Goal: Information Seeking & Learning: Learn about a topic

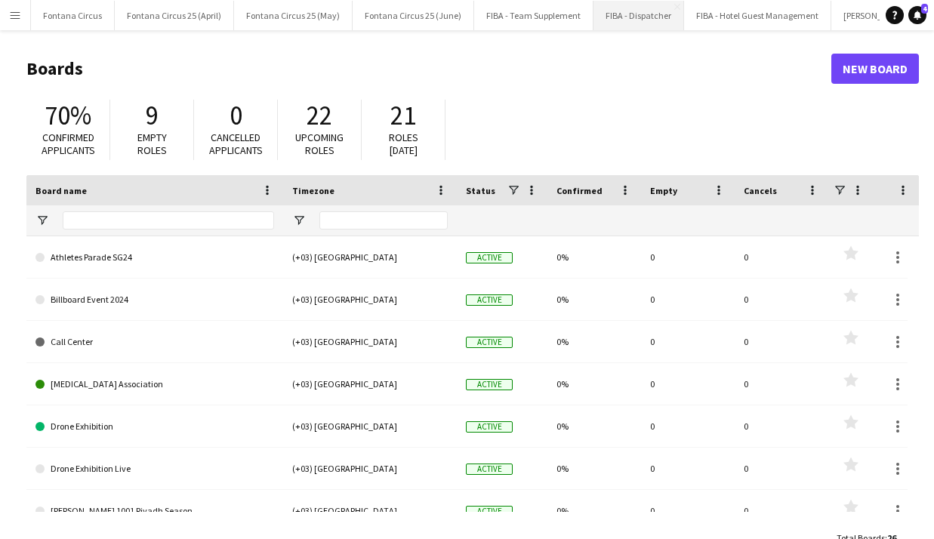
click at [600, 17] on button "FIBA - Dispatcher Close" at bounding box center [639, 15] width 91 height 29
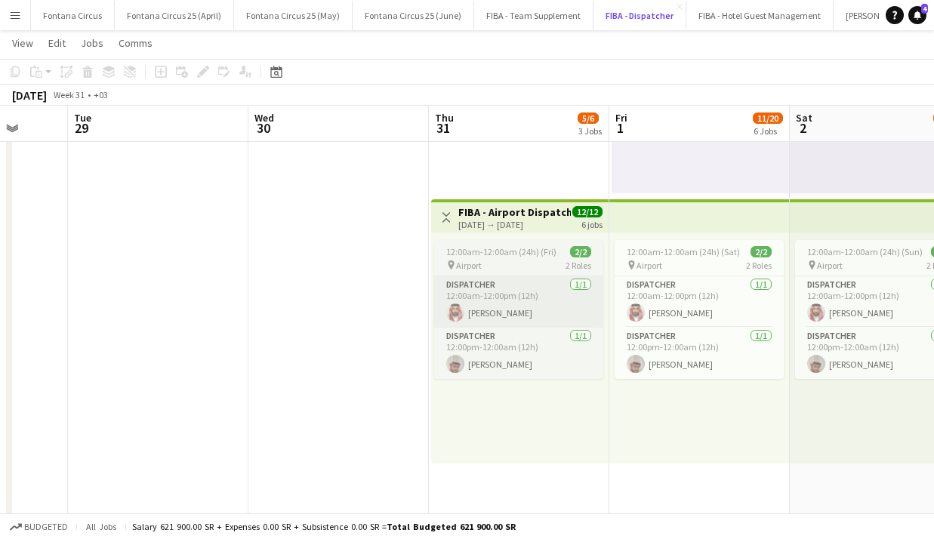
scroll to position [0, 473]
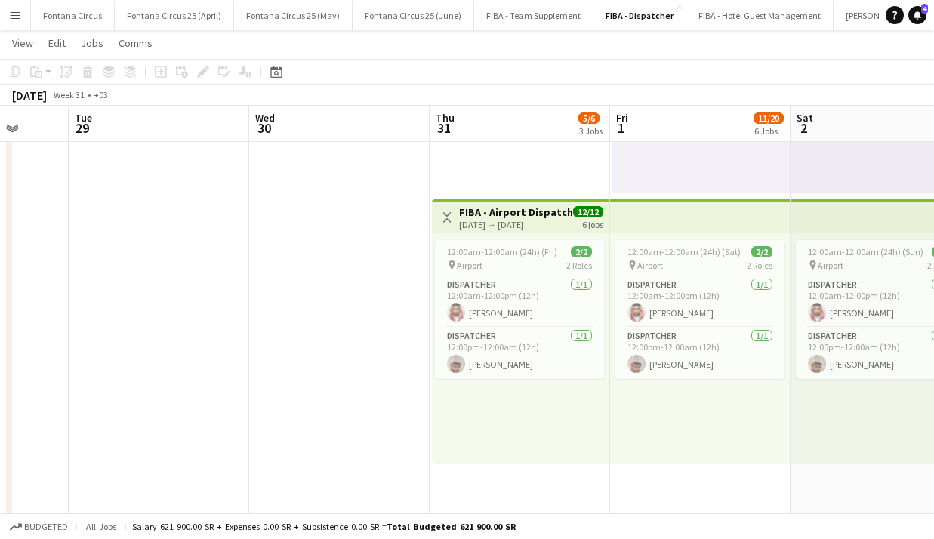
click at [19, 17] on app-icon "Menu" at bounding box center [15, 15] width 12 height 12
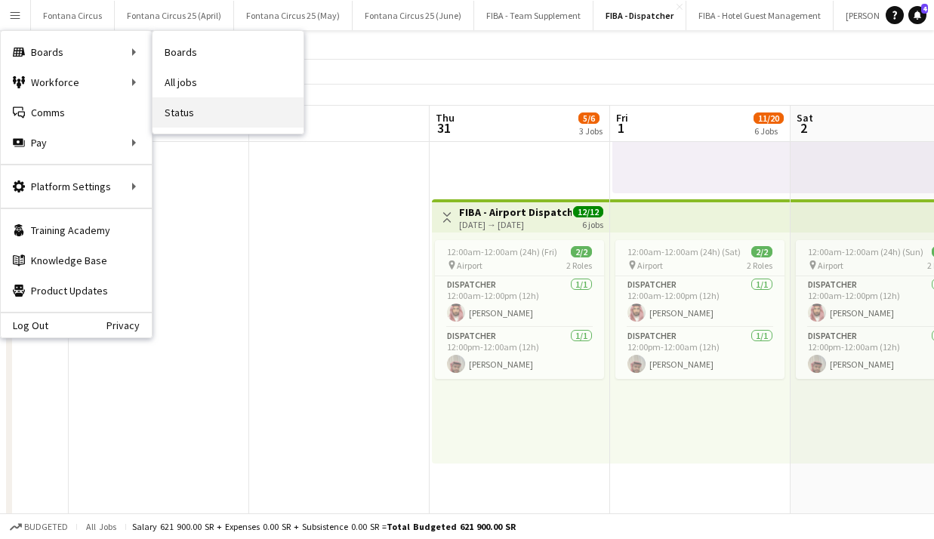
click at [197, 119] on link "Status" at bounding box center [228, 112] width 151 height 30
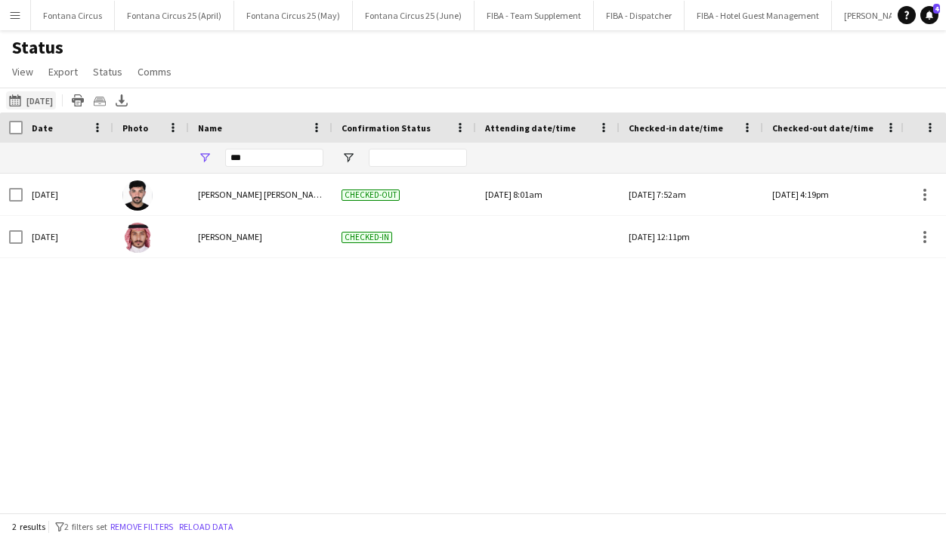
click at [54, 96] on button "16-08-2025 to 22-08-2025 Yesterday" at bounding box center [31, 100] width 50 height 18
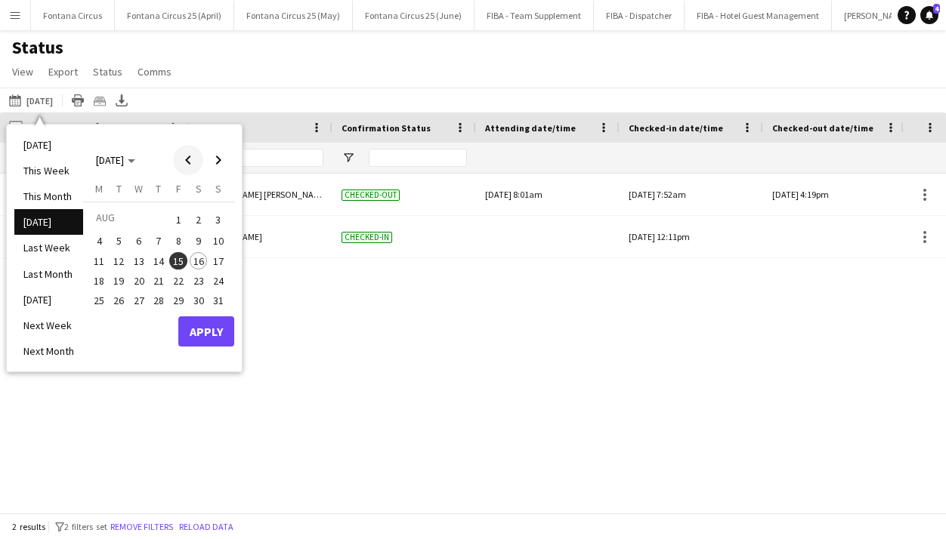
click at [191, 163] on span "Previous month" at bounding box center [188, 160] width 30 height 30
click at [156, 318] on span "31" at bounding box center [159, 317] width 18 height 18
click at [199, 350] on button "Apply" at bounding box center [206, 348] width 56 height 30
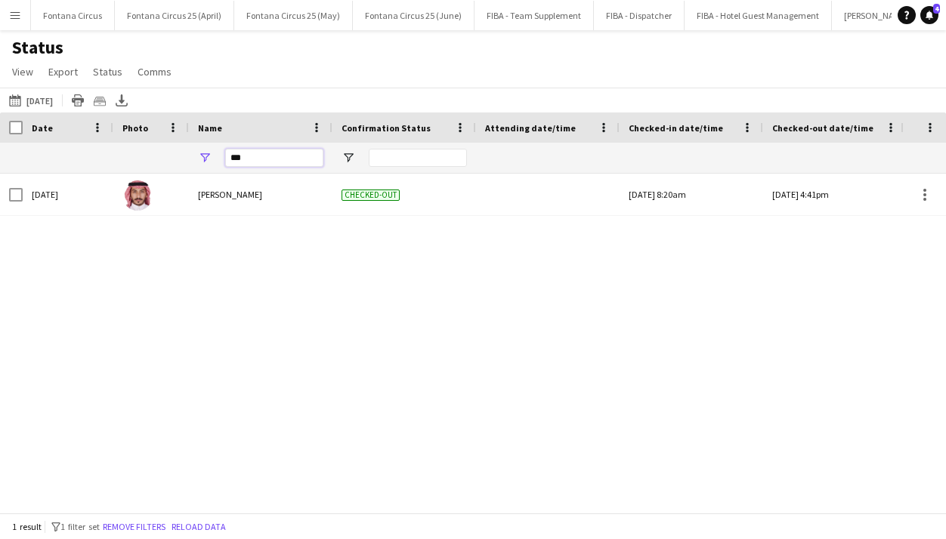
click at [263, 158] on input "***" at bounding box center [274, 158] width 98 height 18
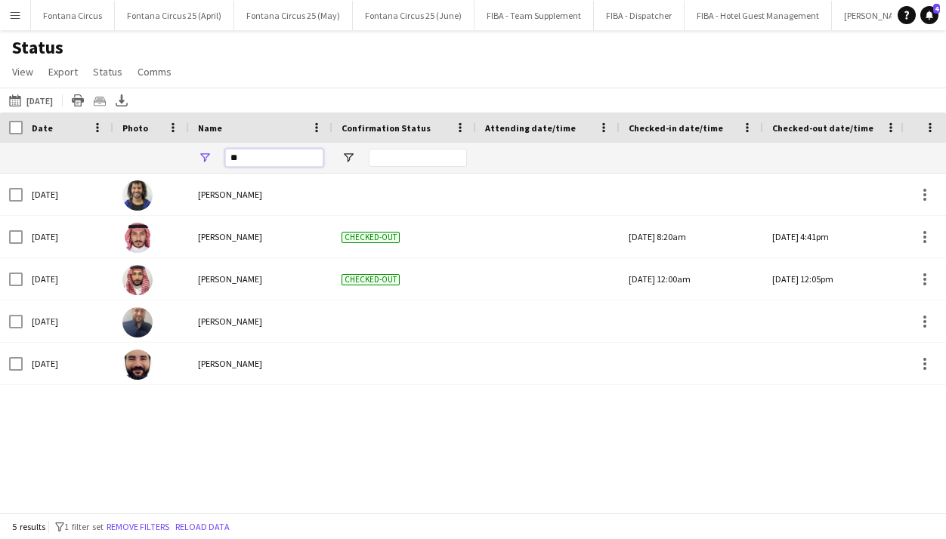
click at [250, 153] on input "**" at bounding box center [274, 158] width 98 height 18
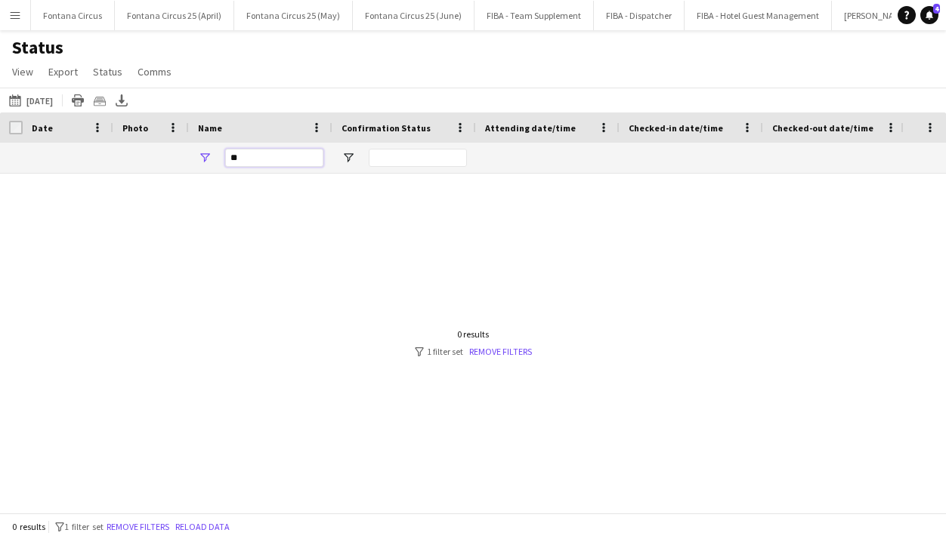
type input "*"
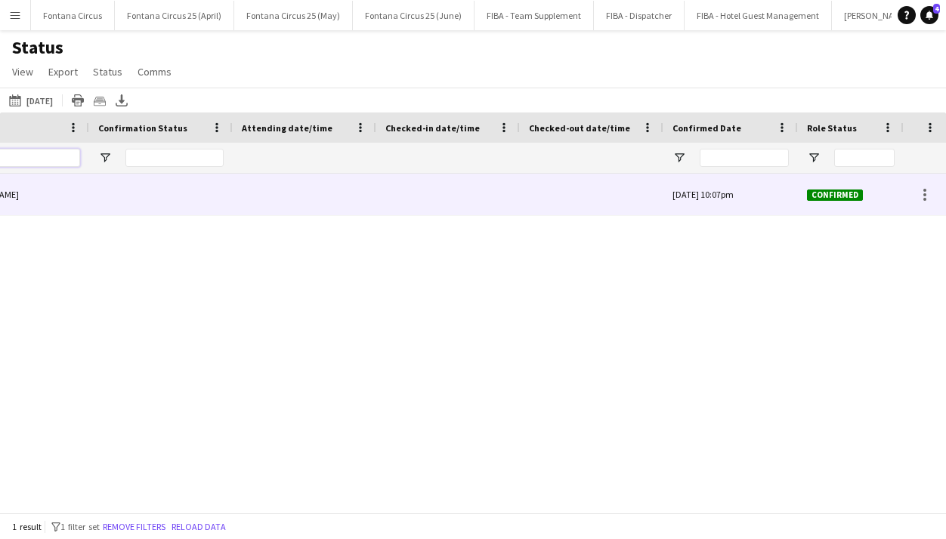
scroll to position [0, 281]
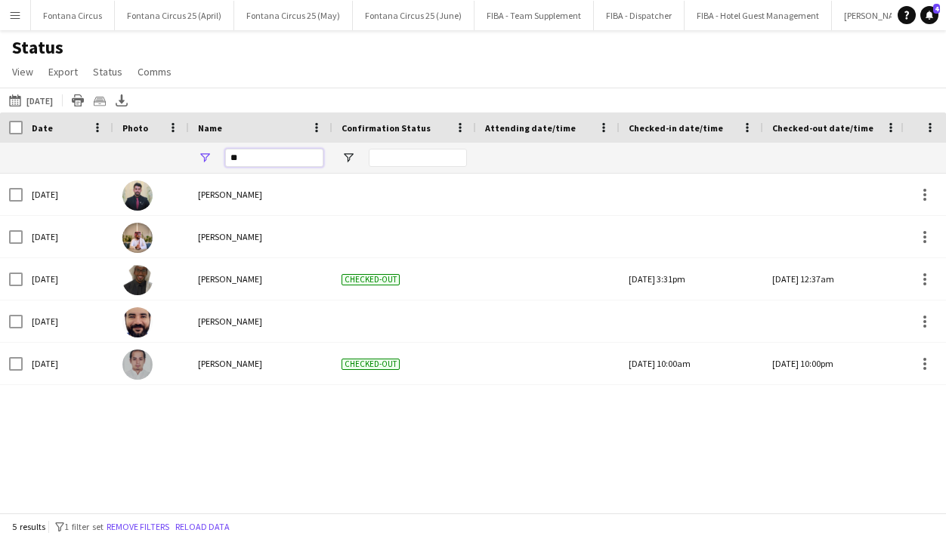
type input "*"
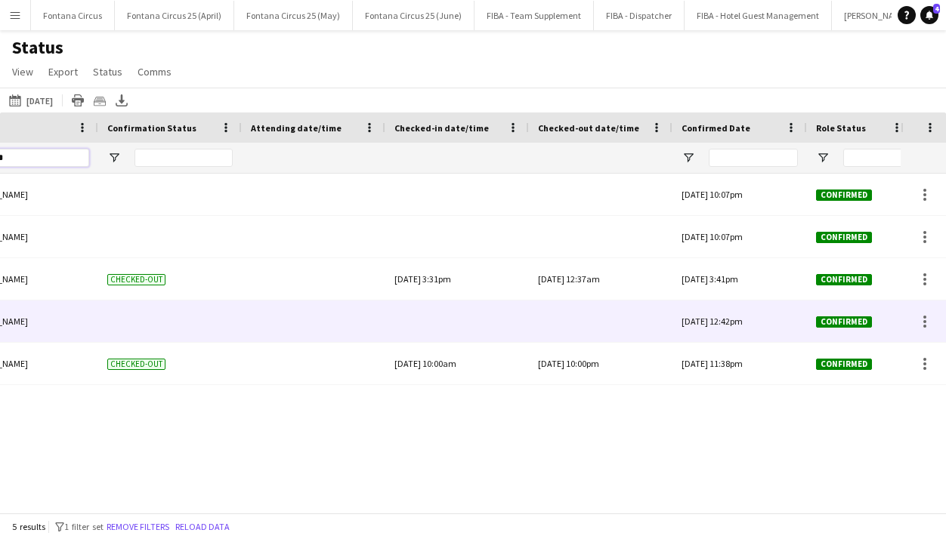
scroll to position [0, 306]
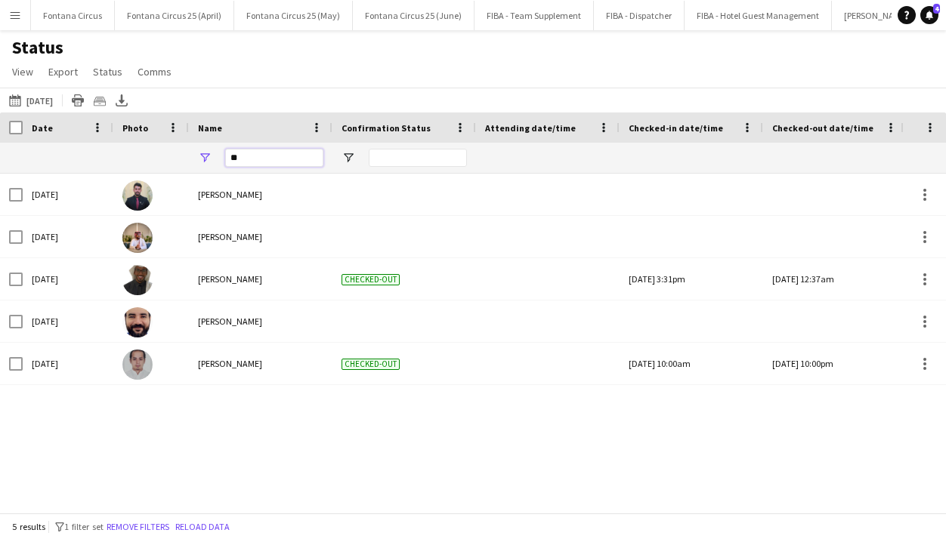
type input "*"
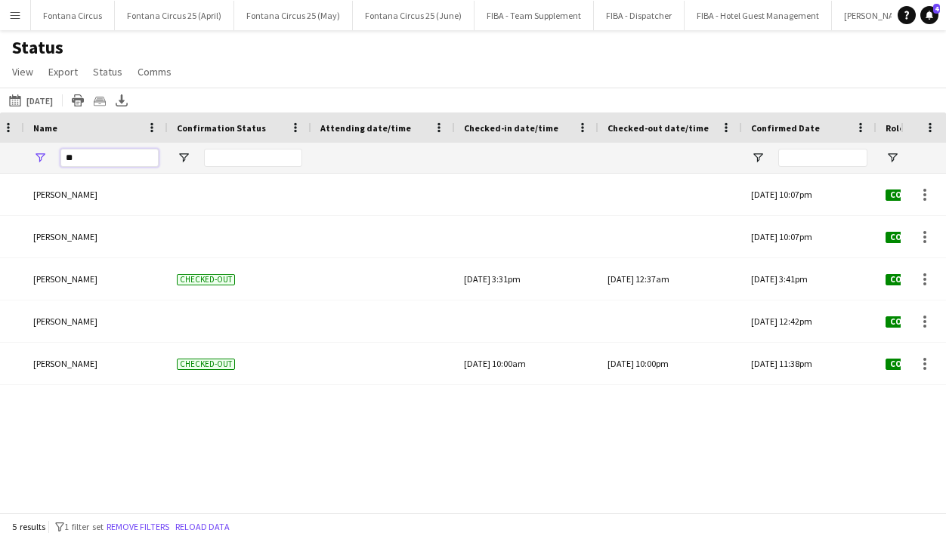
type input "*"
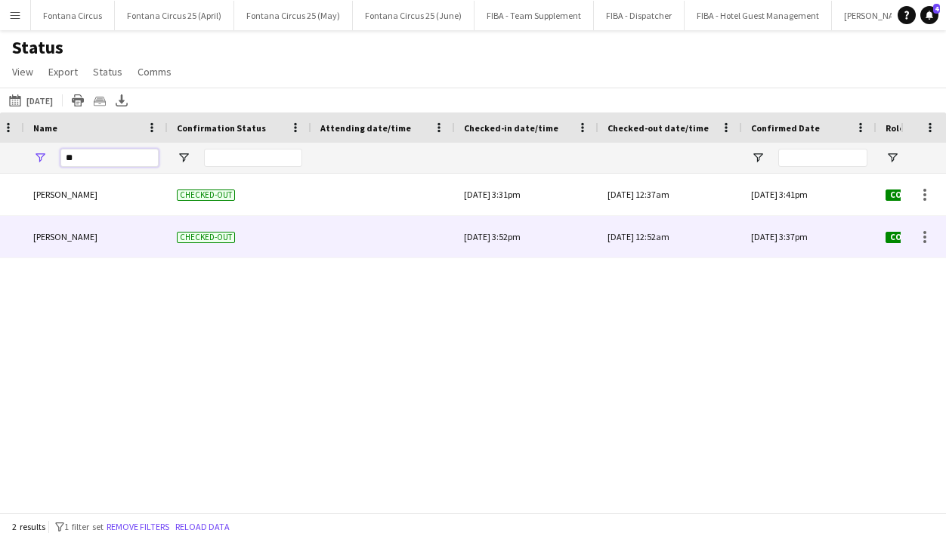
type input "*"
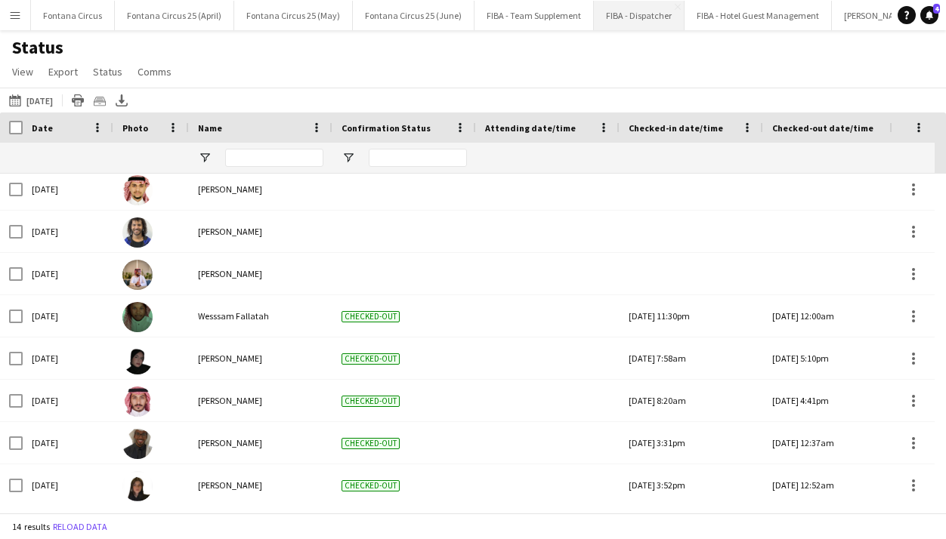
click at [625, 17] on button "FIBA - Dispatcher Close" at bounding box center [639, 15] width 91 height 29
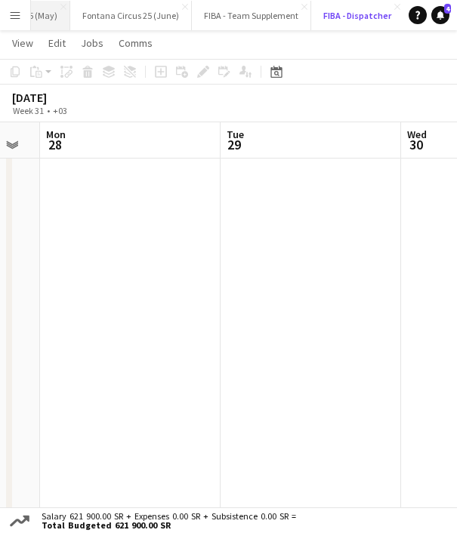
scroll to position [0, 265]
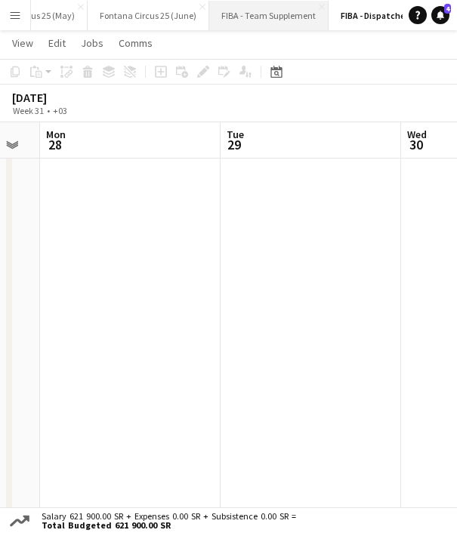
click at [249, 11] on button "FIBA - Team Supplement Close" at bounding box center [268, 15] width 119 height 29
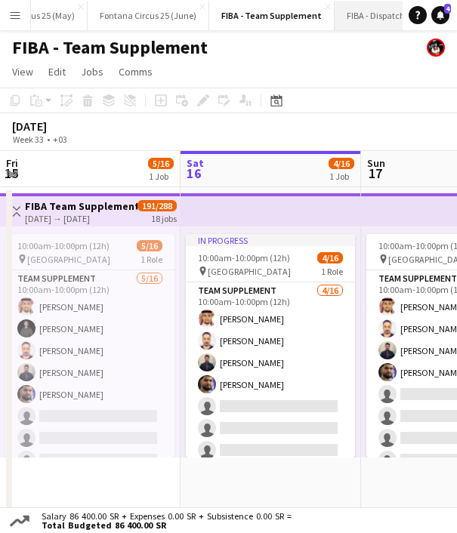
click at [359, 13] on button "FIBA - Dispatcher Close" at bounding box center [380, 15] width 91 height 29
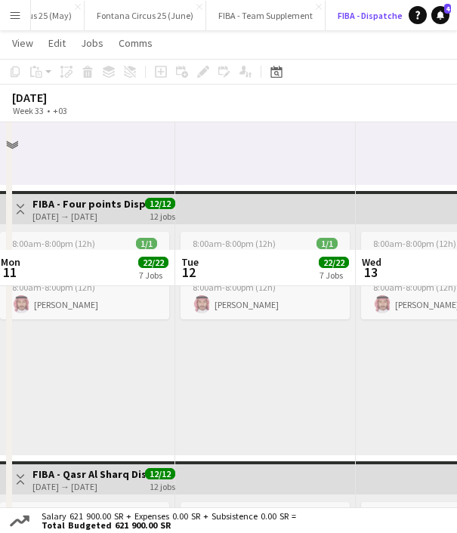
scroll to position [1577, 0]
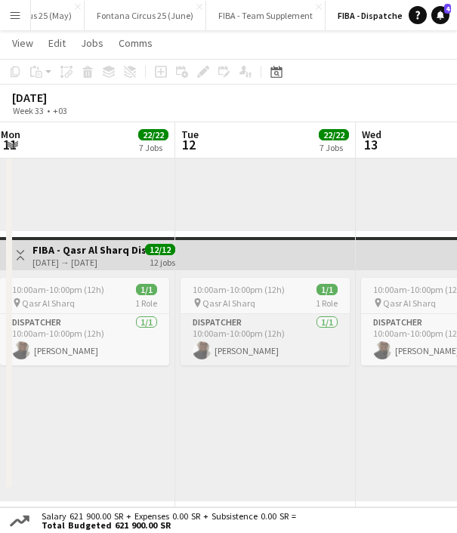
click at [248, 341] on app-card-role "Dispatcher 1/1 10:00am-10:00pm (12h) Nawaf Alghareeb" at bounding box center [265, 339] width 169 height 51
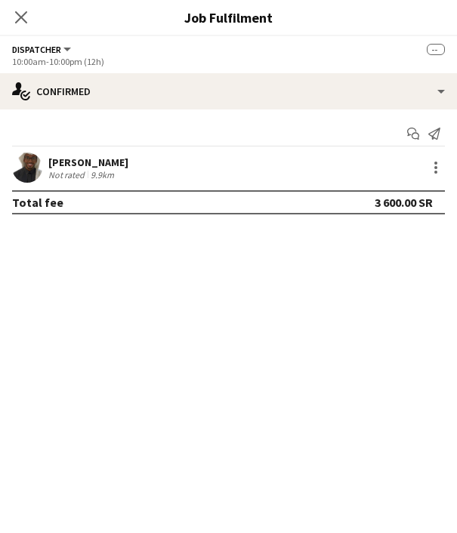
click at [83, 161] on div "Nawaf Alghareeb" at bounding box center [88, 163] width 80 height 14
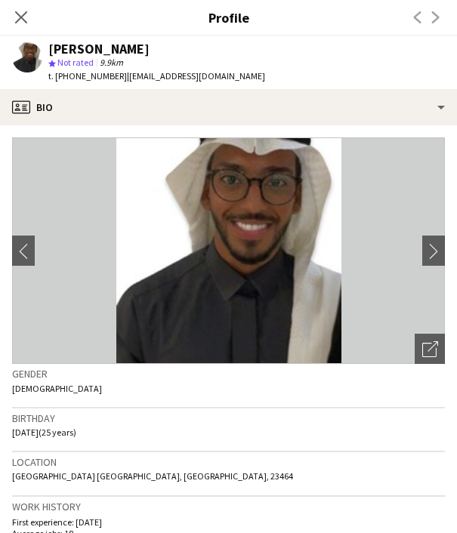
scroll to position [591, 0]
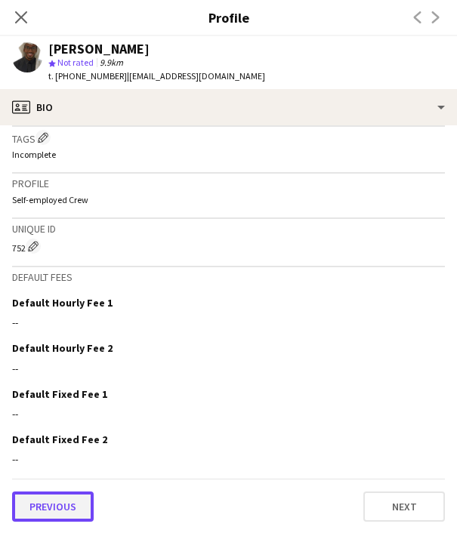
click at [79, 498] on button "Previous" at bounding box center [53, 507] width 82 height 30
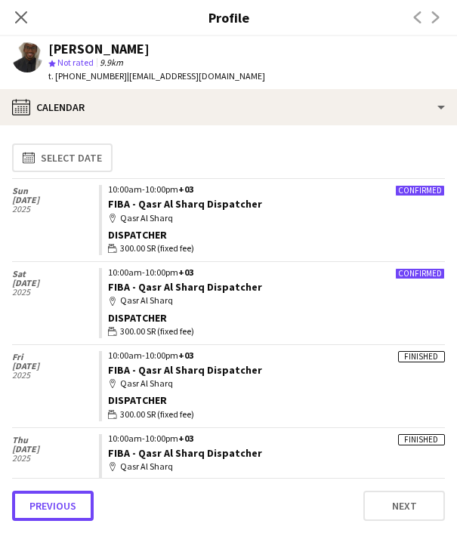
click at [79, 498] on button "Previous" at bounding box center [53, 506] width 82 height 30
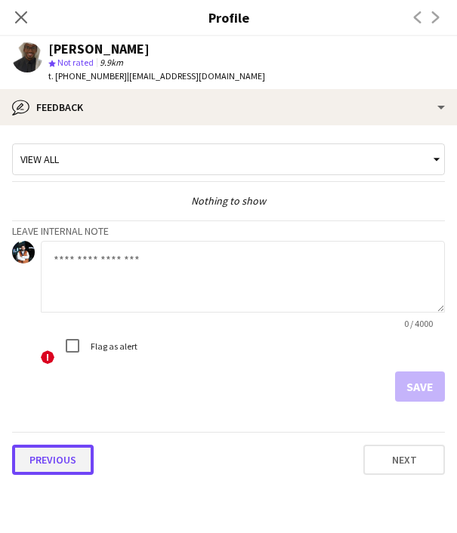
click at [60, 460] on button "Previous" at bounding box center [53, 460] width 82 height 30
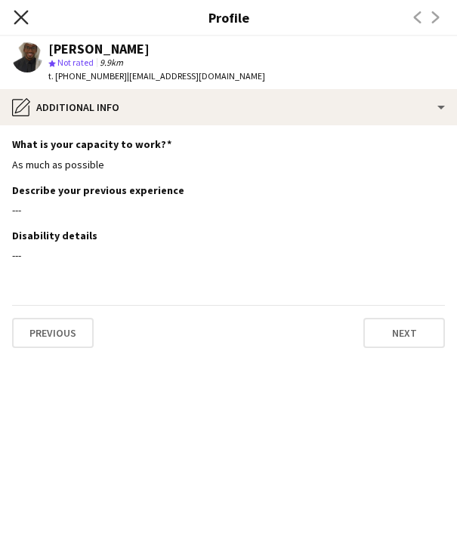
click at [17, 19] on icon "Close pop-in" at bounding box center [21, 17] width 14 height 14
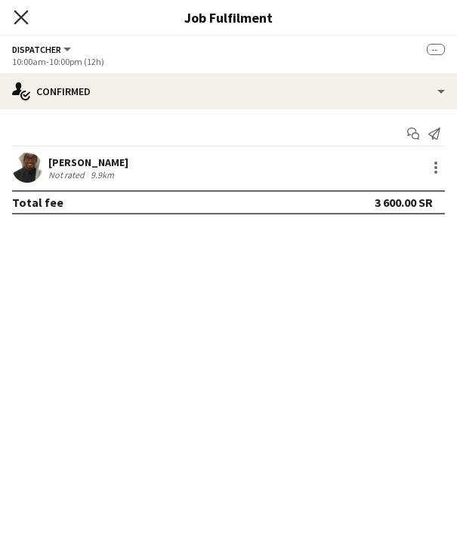
click at [20, 17] on icon at bounding box center [21, 17] width 14 height 14
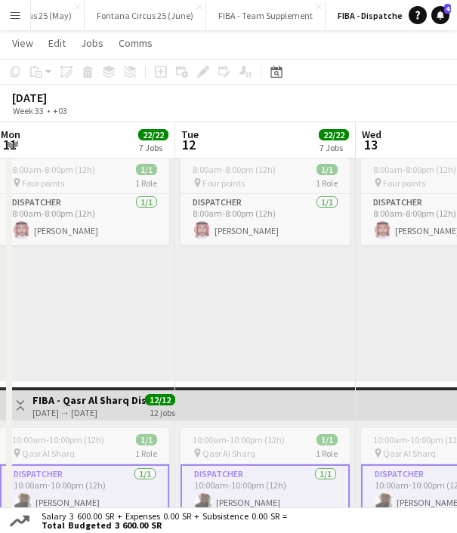
scroll to position [1314, 0]
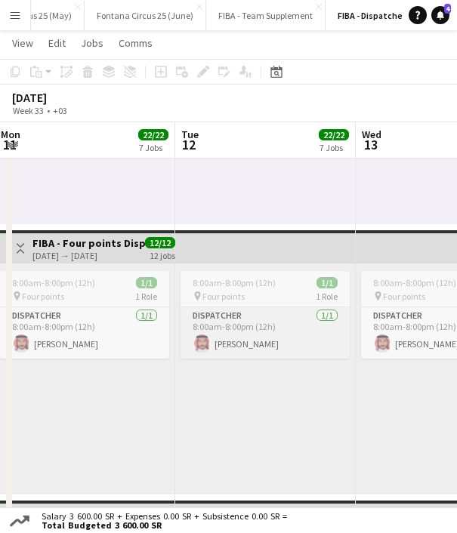
click at [242, 341] on app-card-role "Dispatcher 1/1 8:00am-8:00pm (12h) Abubaker Alamoudi" at bounding box center [265, 332] width 169 height 51
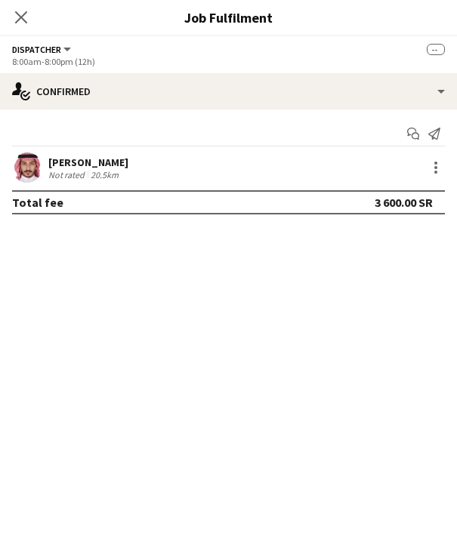
click at [92, 153] on div "Abubaker Alamoudi Not rated 20.5km" at bounding box center [228, 168] width 457 height 30
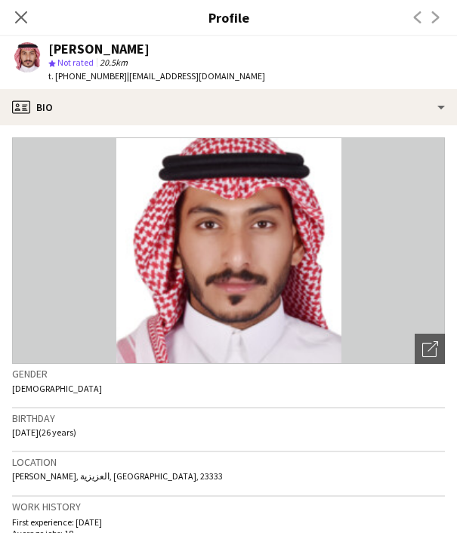
scroll to position [607, 0]
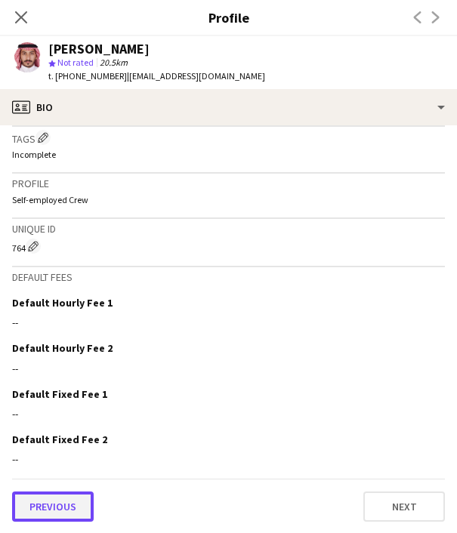
click at [64, 502] on button "Previous" at bounding box center [53, 507] width 82 height 30
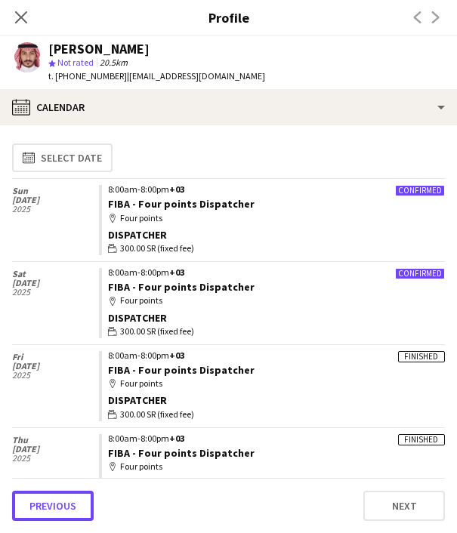
click at [64, 502] on button "Previous" at bounding box center [53, 506] width 82 height 30
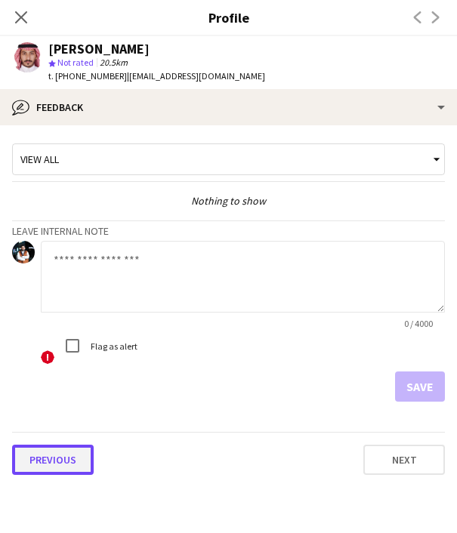
click at [57, 469] on button "Previous" at bounding box center [53, 460] width 82 height 30
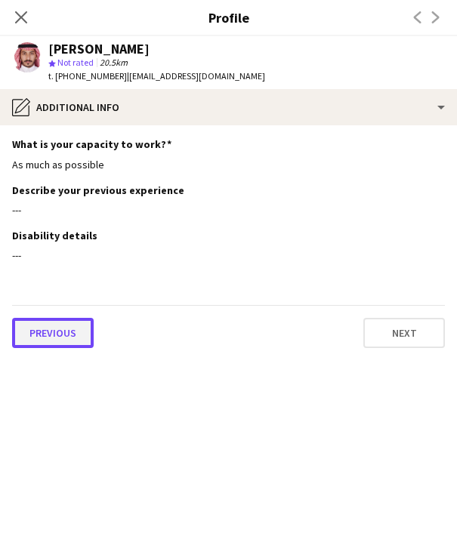
click at [62, 334] on button "Previous" at bounding box center [53, 333] width 82 height 30
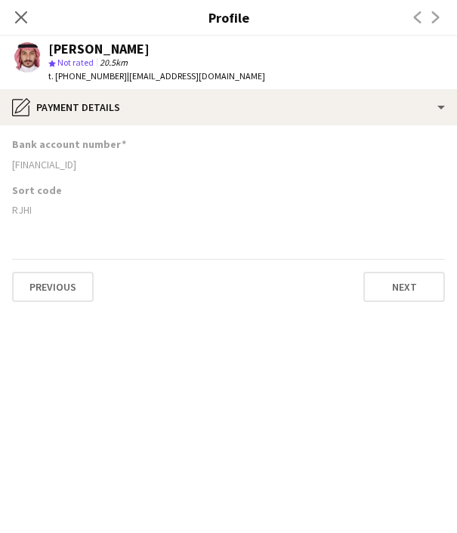
click at [26, 214] on div "RJHI" at bounding box center [228, 210] width 433 height 14
copy div "RJHI"
click at [20, 17] on icon at bounding box center [21, 17] width 14 height 14
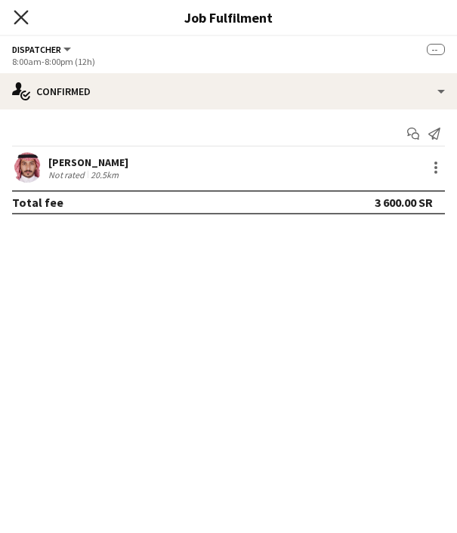
click at [19, 11] on icon "Close pop-in" at bounding box center [21, 17] width 14 height 14
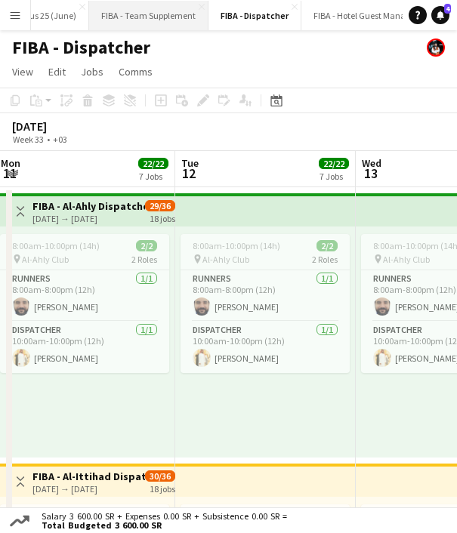
scroll to position [0, 426]
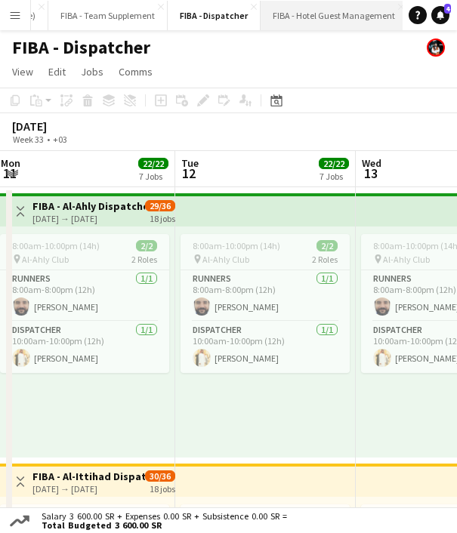
click at [283, 8] on button "FIBA - Hotel Guest Management Close" at bounding box center [334, 15] width 147 height 29
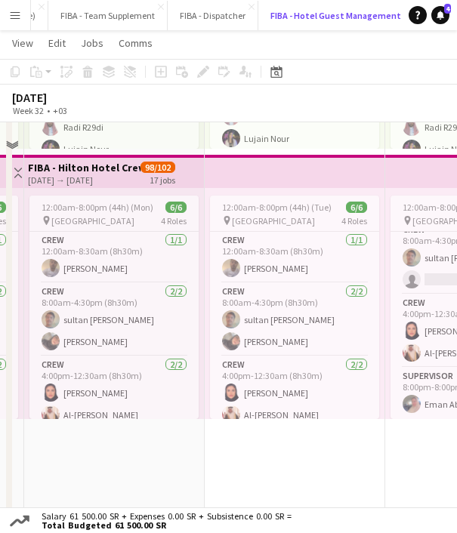
scroll to position [313, 0]
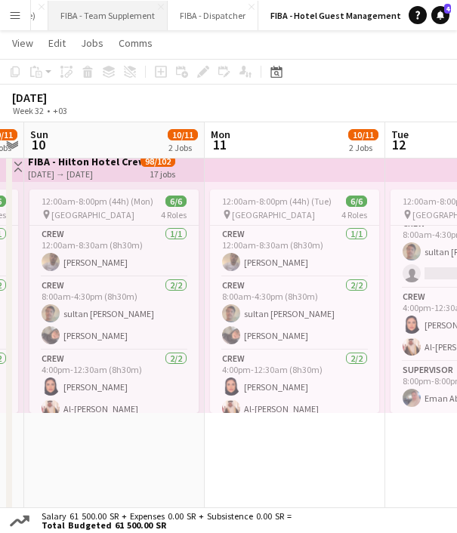
click at [110, 19] on button "FIBA - Team Supplement Close" at bounding box center [107, 15] width 119 height 29
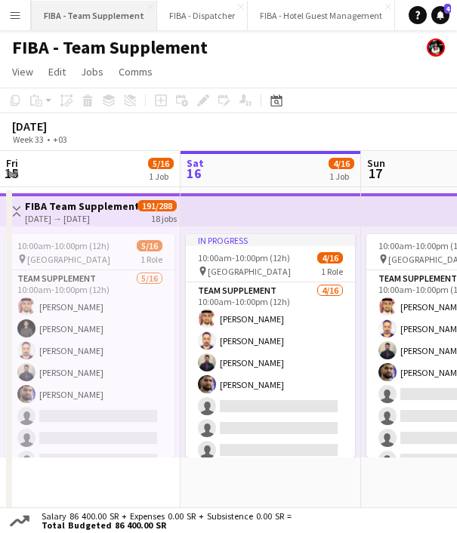
scroll to position [0, 506]
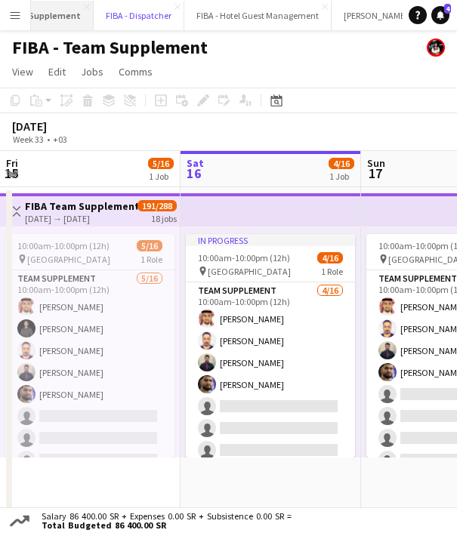
click at [110, 19] on button "FIBA - Dispatcher Close" at bounding box center [139, 15] width 91 height 29
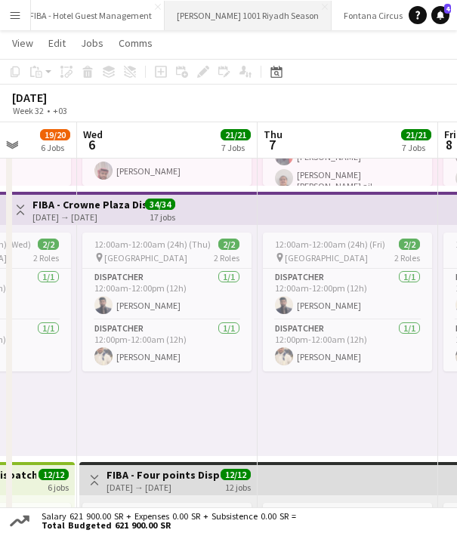
scroll to position [0, 698]
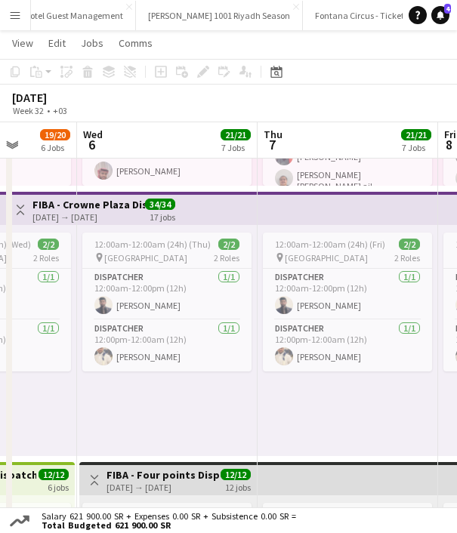
click at [11, 9] on app-icon "Menu" at bounding box center [15, 15] width 12 height 12
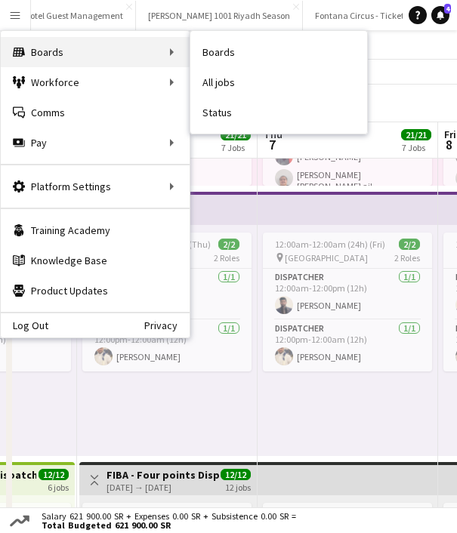
click at [112, 52] on div "Boards Boards" at bounding box center [95, 52] width 189 height 30
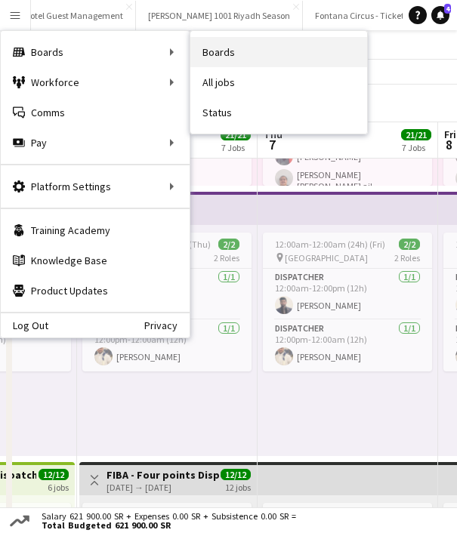
click at [206, 56] on link "Boards" at bounding box center [278, 52] width 177 height 30
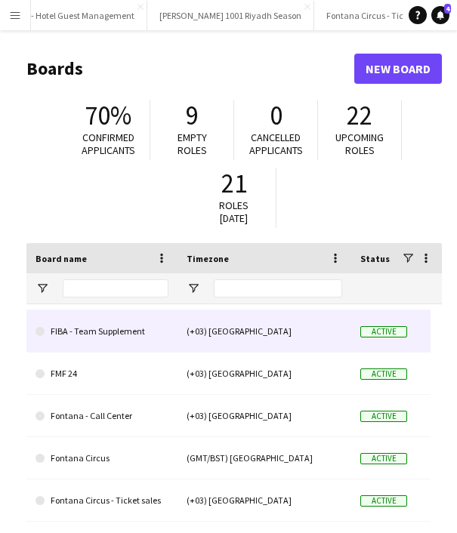
scroll to position [418, 0]
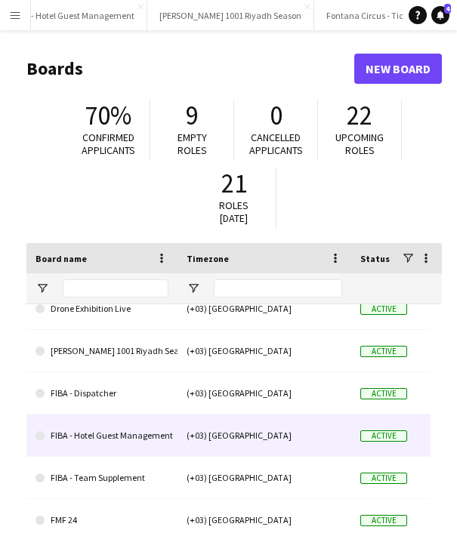
click at [116, 446] on link "FIBA - Hotel Guest Management" at bounding box center [102, 436] width 133 height 42
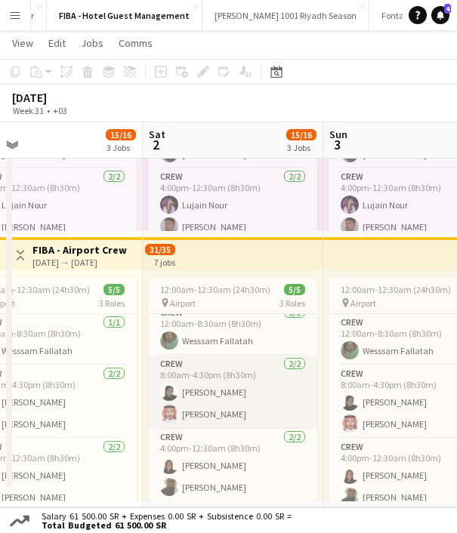
click at [211, 391] on app-card-role "Crew 2/2 8:00am-4:30pm (8h30m) Leen Sayadi Abubaker Alamoudi" at bounding box center [232, 392] width 169 height 73
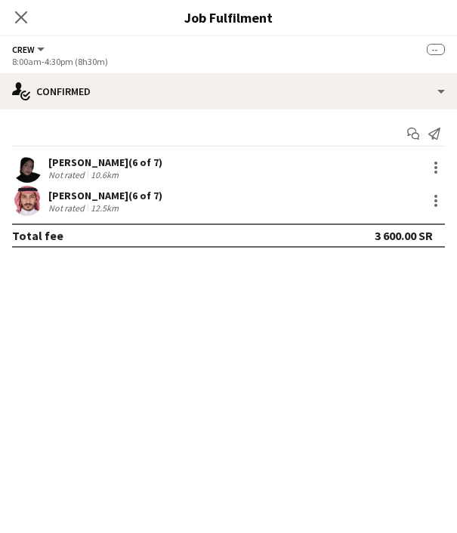
click at [86, 163] on div "Leen Sayadi (6 of 7)" at bounding box center [105, 163] width 114 height 14
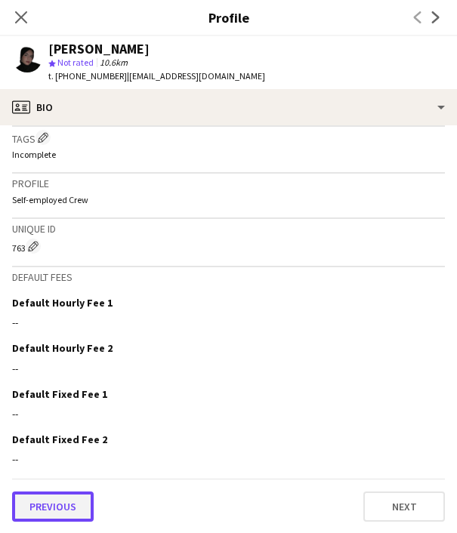
click at [70, 511] on button "Previous" at bounding box center [53, 507] width 82 height 30
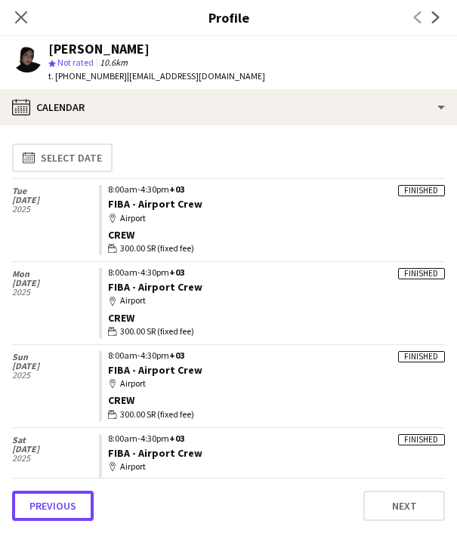
click at [70, 511] on button "Previous" at bounding box center [53, 506] width 82 height 30
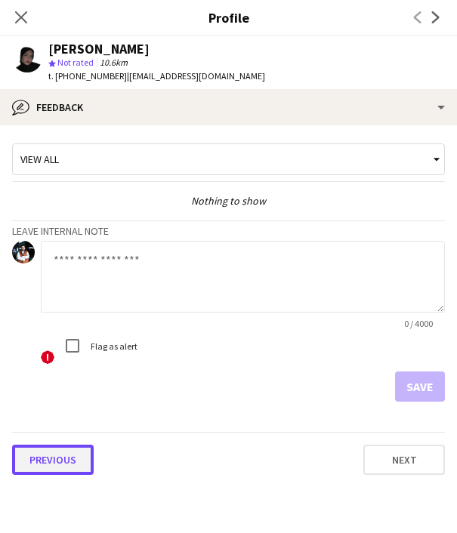
click at [60, 467] on button "Previous" at bounding box center [53, 460] width 82 height 30
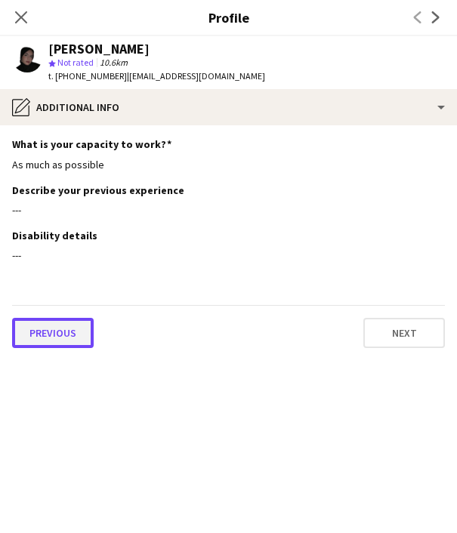
click at [42, 337] on button "Previous" at bounding box center [53, 333] width 82 height 30
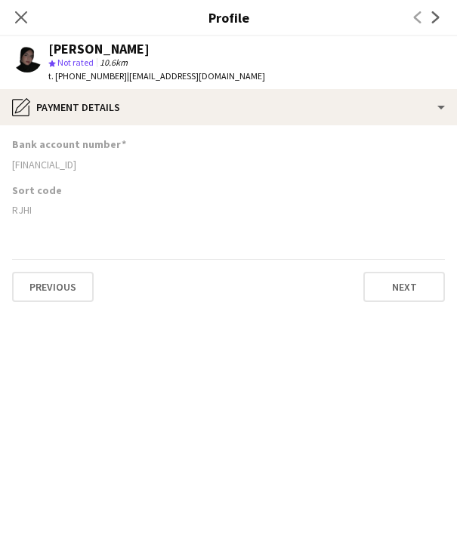
click at [65, 160] on div "SA39 8000 0865 6080 1444 3710" at bounding box center [228, 165] width 433 height 14
copy div "SA39 8000 0865 6080 1444 3710"
click at [211, 216] on div "RJHI" at bounding box center [228, 210] width 433 height 14
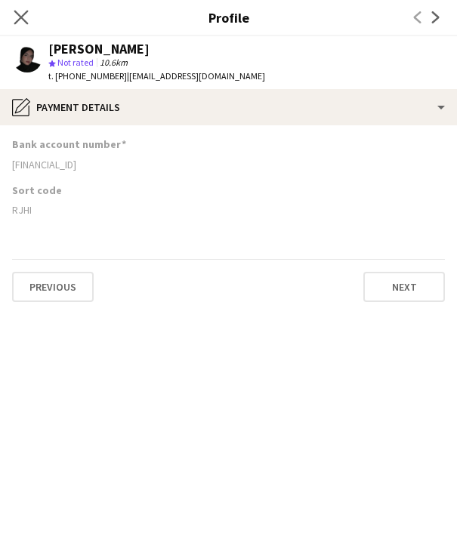
click at [17, 8] on app-icon "Close pop-in" at bounding box center [22, 18] width 22 height 22
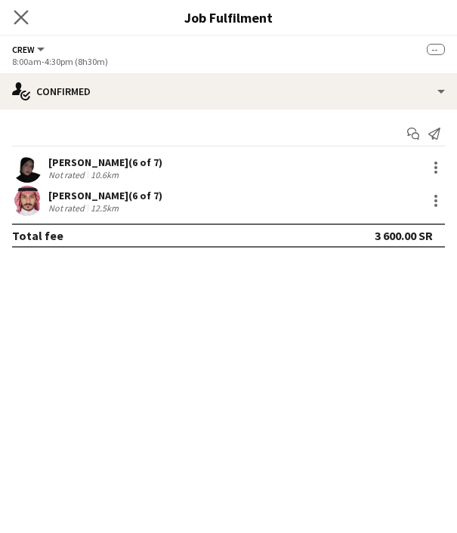
click at [27, 20] on icon "Close pop-in" at bounding box center [21, 17] width 14 height 14
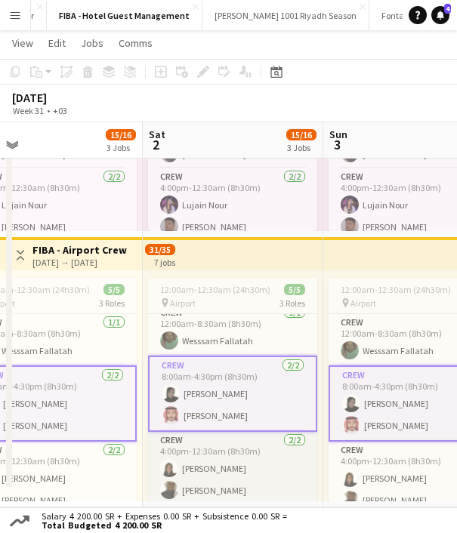
click at [210, 469] on app-card-role "Crew 2/2 4:00pm-12:30am (8h30m) Rawan Faisal Nawaf Alghareeb" at bounding box center [232, 468] width 169 height 73
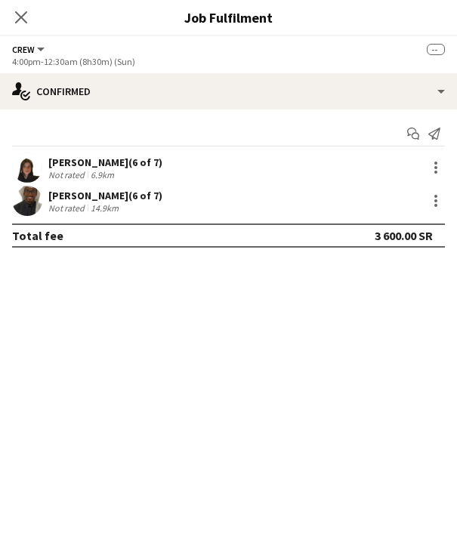
click at [85, 160] on div "Rawan Faisal (6 of 7)" at bounding box center [105, 163] width 114 height 14
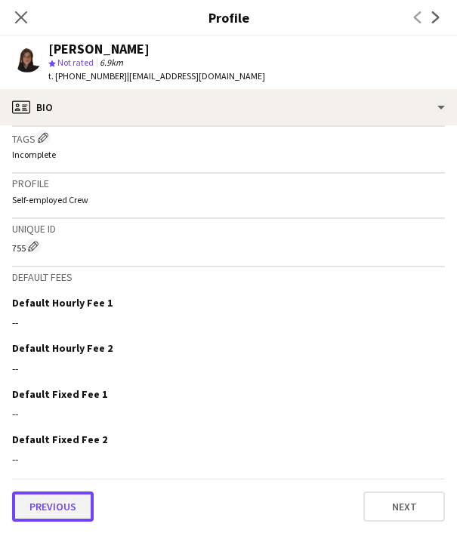
click at [55, 505] on button "Previous" at bounding box center [53, 507] width 82 height 30
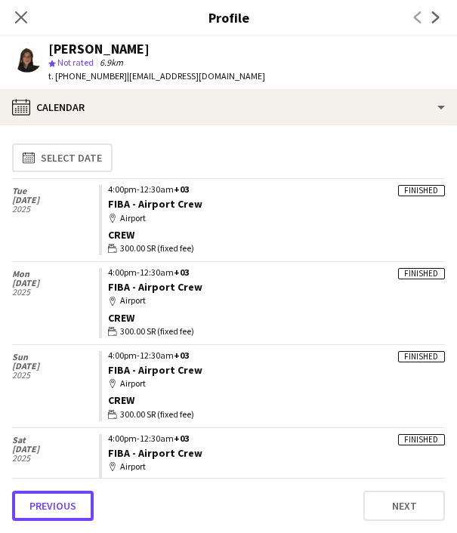
click at [55, 505] on button "Previous" at bounding box center [53, 506] width 82 height 30
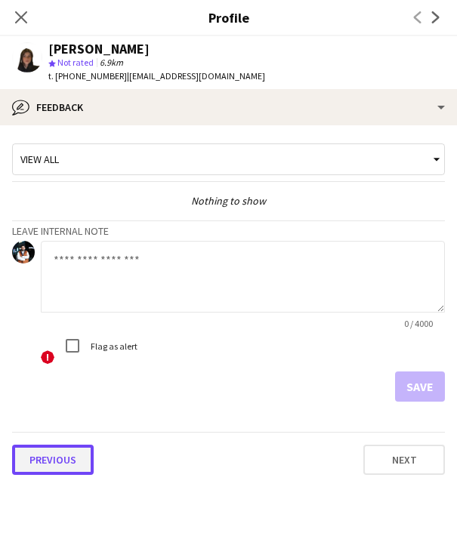
click at [46, 457] on button "Previous" at bounding box center [53, 460] width 82 height 30
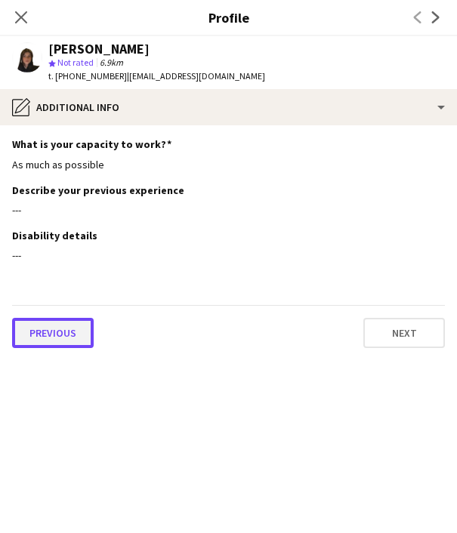
click at [36, 329] on button "Previous" at bounding box center [53, 333] width 82 height 30
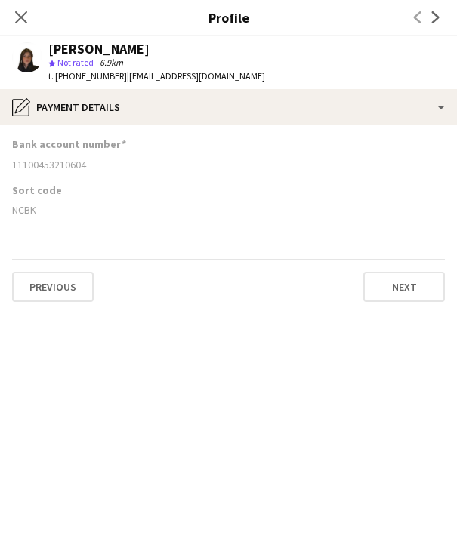
click at [23, 208] on div "NCBK" at bounding box center [228, 210] width 433 height 14
copy div "NCBK"
click at [23, 19] on icon at bounding box center [21, 17] width 14 height 14
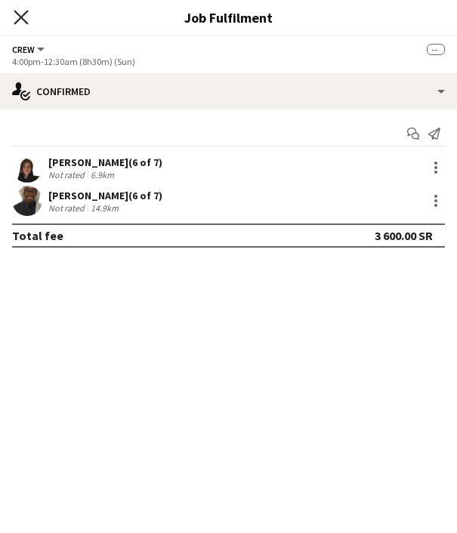
click at [23, 19] on icon at bounding box center [21, 17] width 14 height 14
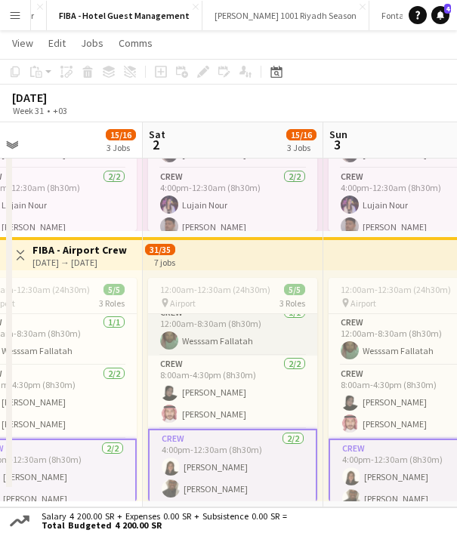
click at [200, 347] on app-card-role "Crew 1/1 12:00am-8:30am (8h30m) Wesssam Fallatah" at bounding box center [232, 329] width 169 height 51
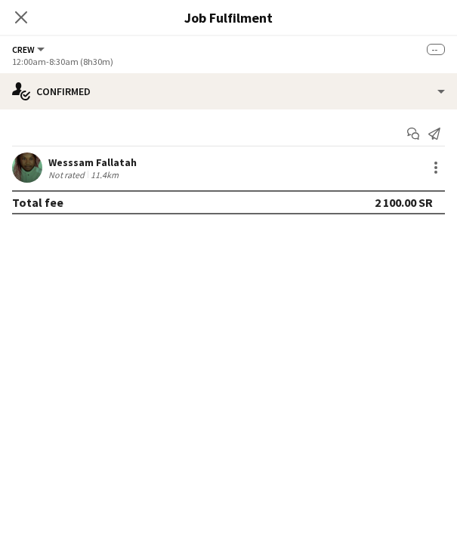
click at [65, 157] on div "Wesssam Fallatah" at bounding box center [92, 163] width 88 height 14
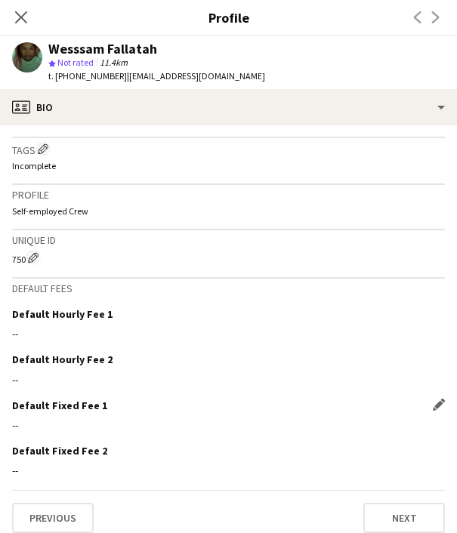
scroll to position [600, 0]
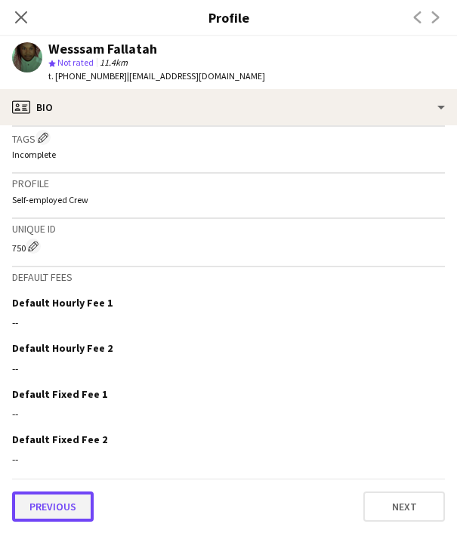
click at [59, 508] on button "Previous" at bounding box center [53, 507] width 82 height 30
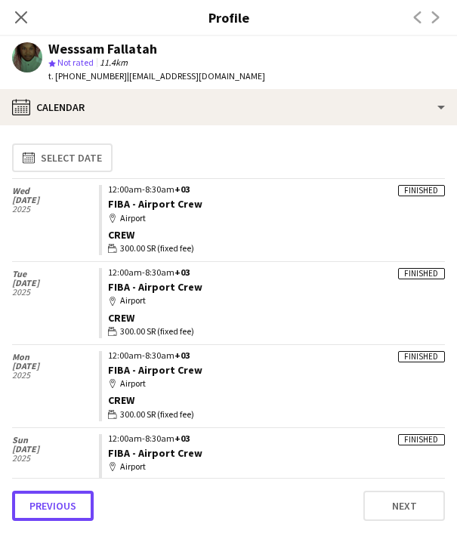
click at [59, 508] on button "Previous" at bounding box center [53, 506] width 82 height 30
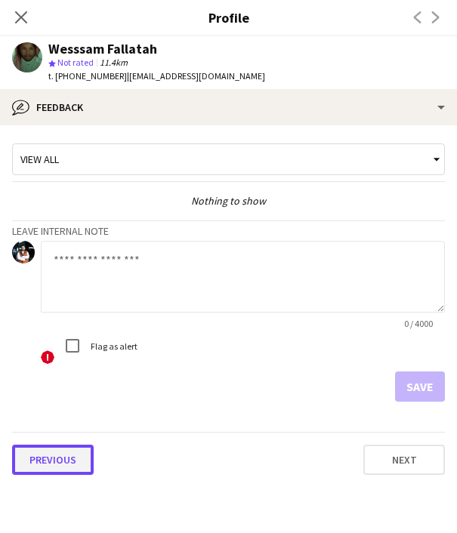
click at [48, 458] on button "Previous" at bounding box center [53, 460] width 82 height 30
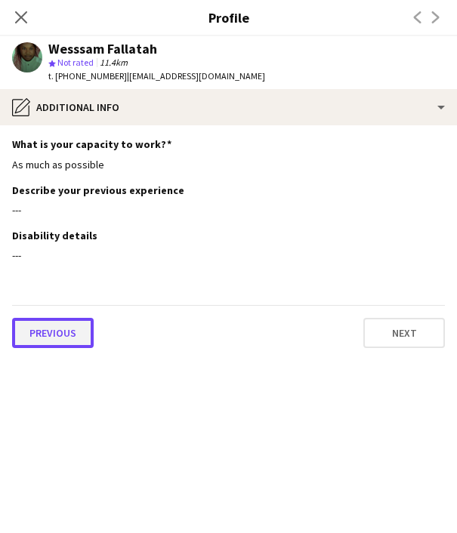
click at [54, 332] on button "Previous" at bounding box center [53, 333] width 82 height 30
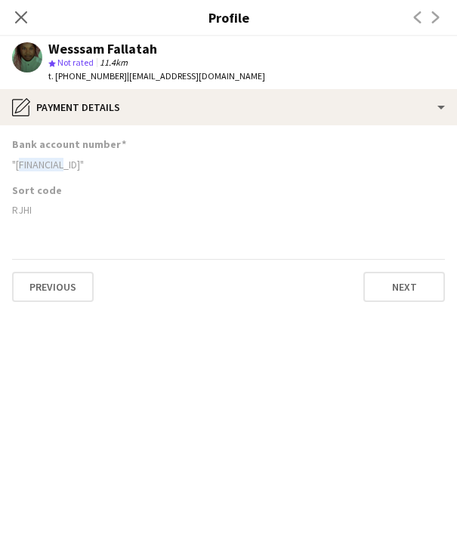
drag, startPoint x: 18, startPoint y: 165, endPoint x: 60, endPoint y: 170, distance: 41.9
click at [60, 170] on div ""SA65 8000 0634 6080 1600 9411"" at bounding box center [228, 165] width 433 height 14
drag, startPoint x: 60, startPoint y: 170, endPoint x: 19, endPoint y: 210, distance: 57.2
click at [19, 210] on div "RJHI" at bounding box center [228, 210] width 433 height 14
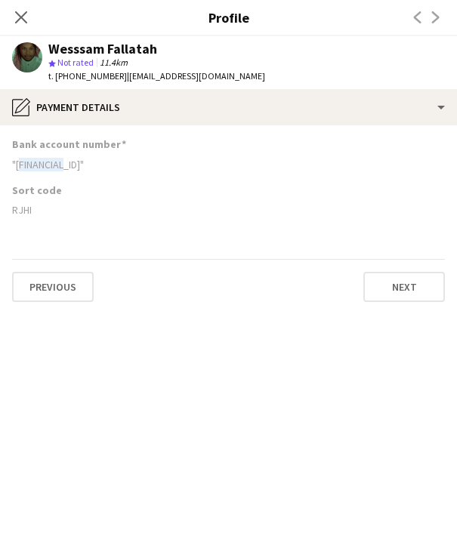
copy div "RJHI"
click at [20, 18] on icon at bounding box center [21, 17] width 14 height 14
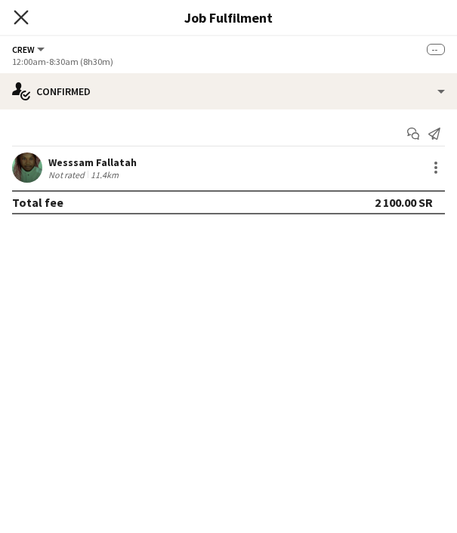
click at [20, 17] on icon at bounding box center [21, 17] width 14 height 14
